Goal: Navigation & Orientation: Find specific page/section

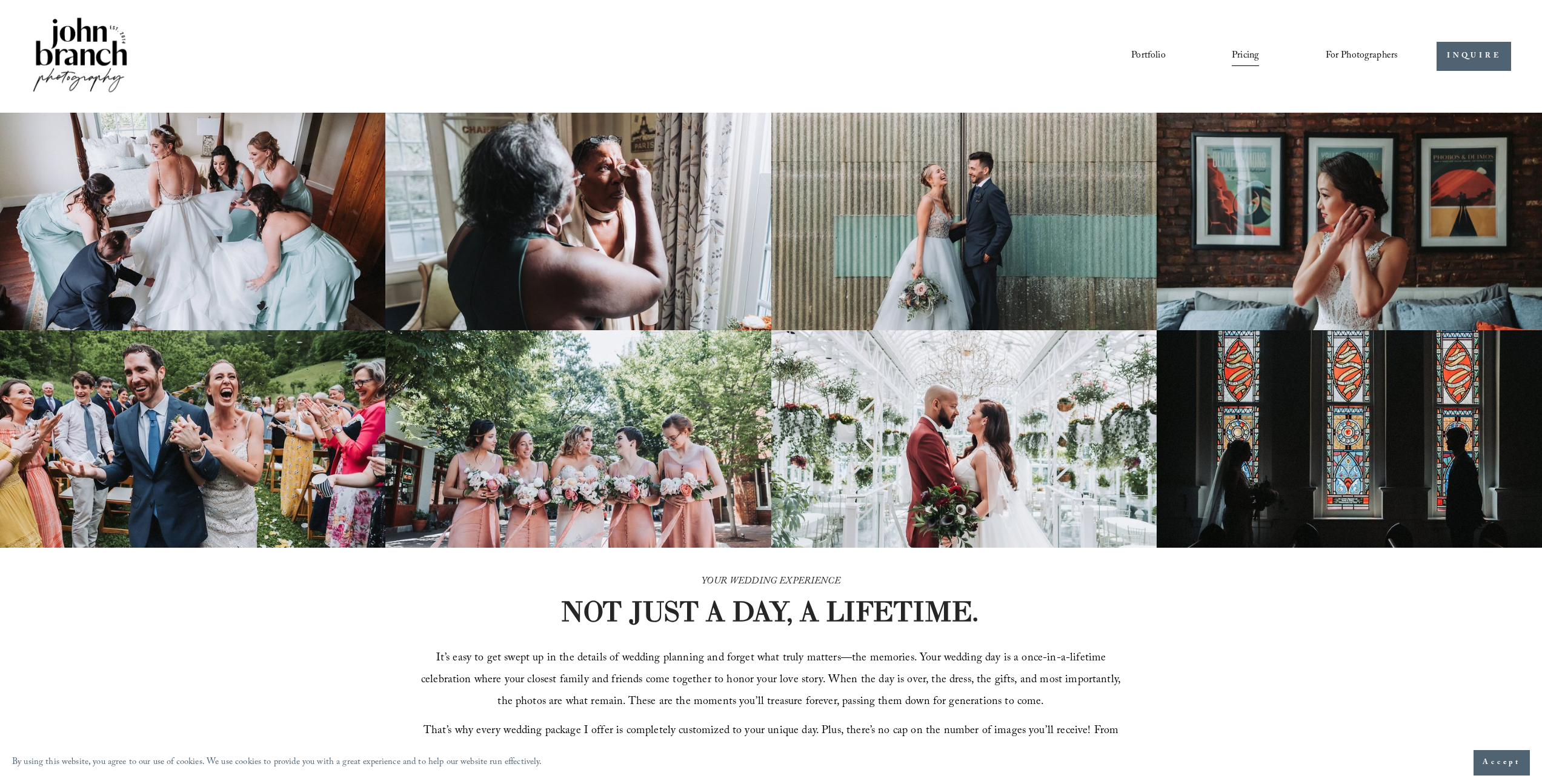
click at [1145, 54] on link "Portfolio" at bounding box center [1148, 56] width 34 height 21
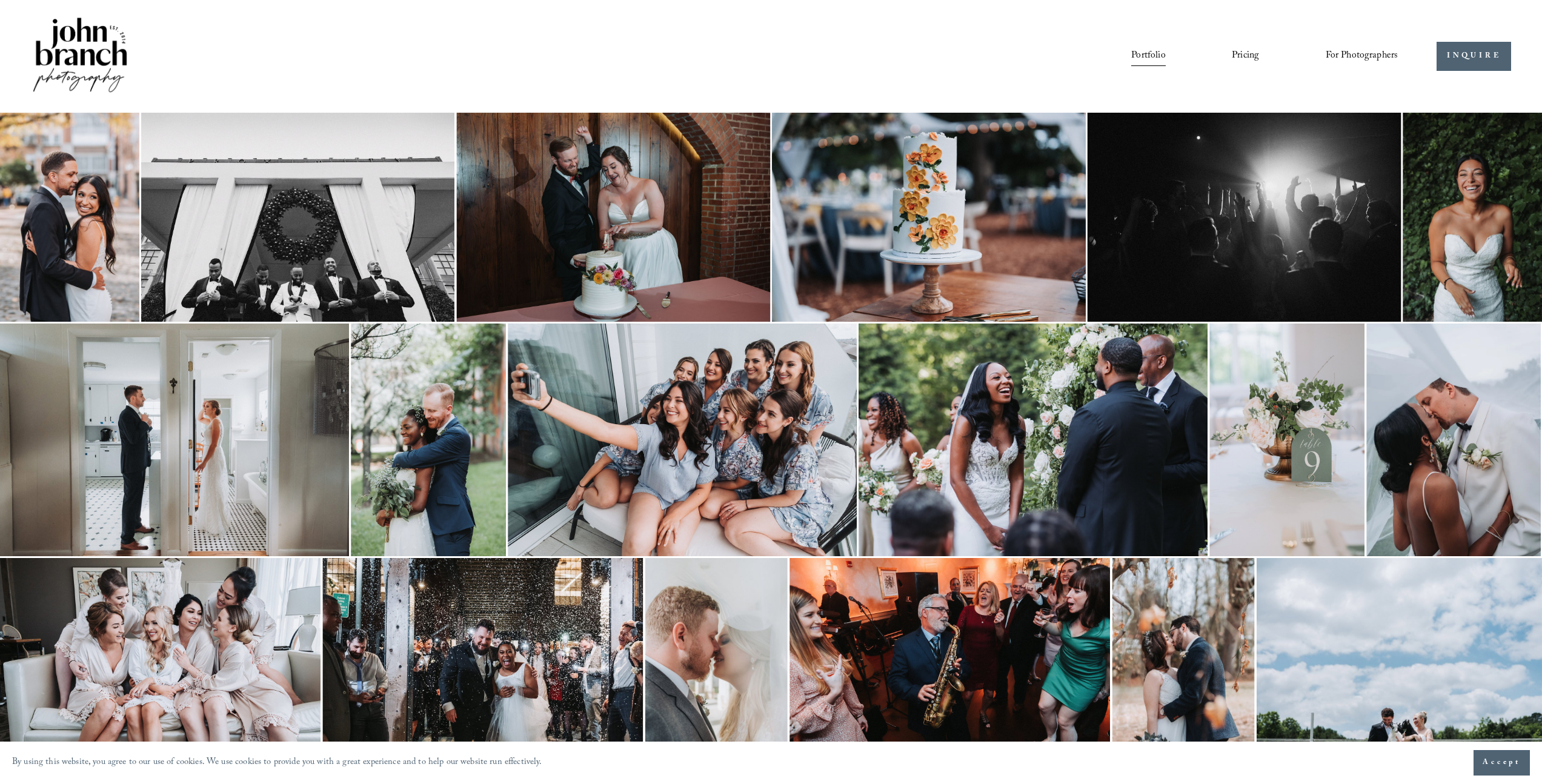
click at [1243, 55] on link "Pricing" at bounding box center [1245, 56] width 28 height 21
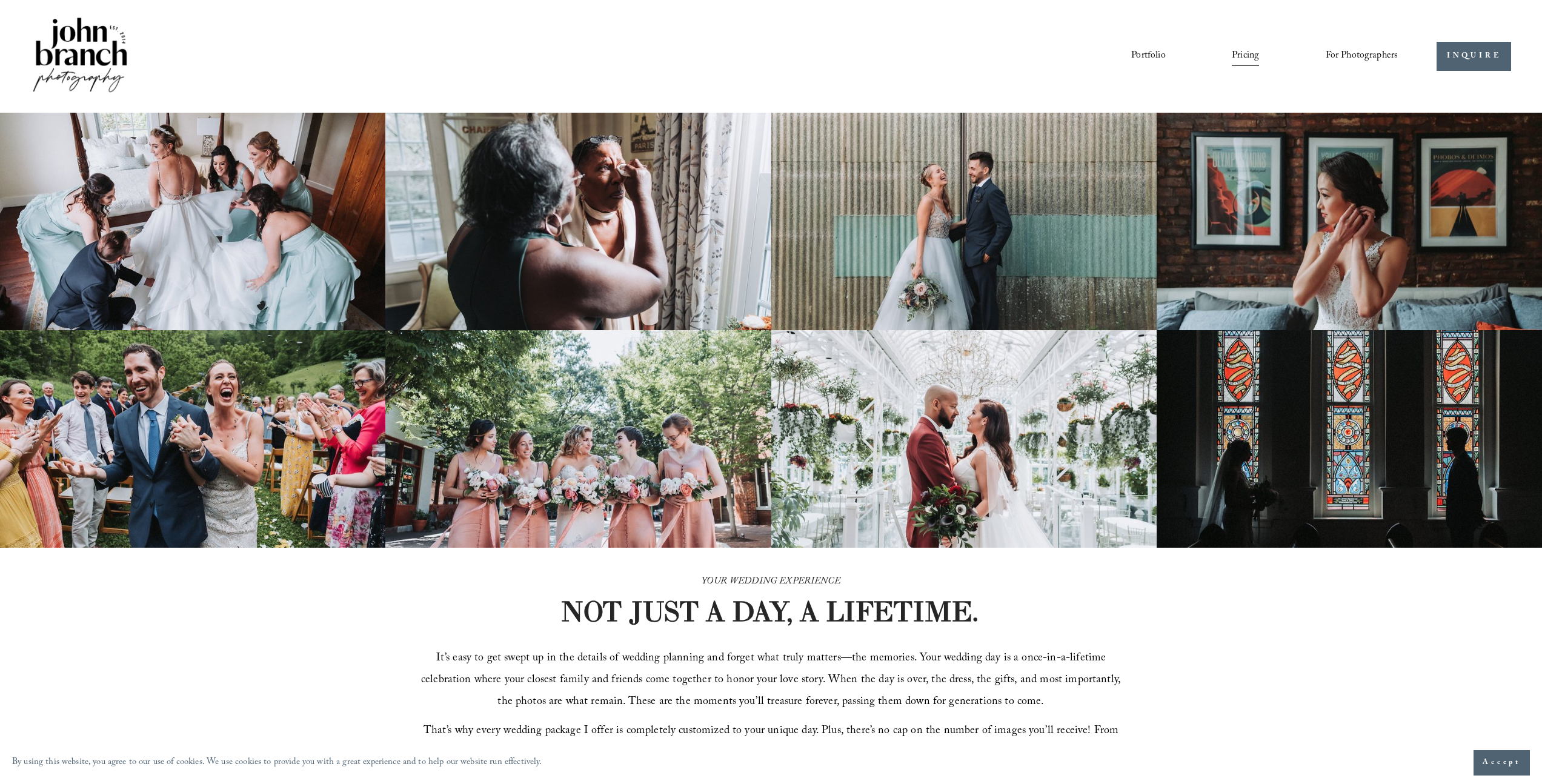
click at [1142, 58] on link "Portfolio" at bounding box center [1148, 56] width 34 height 21
